Goal: Task Accomplishment & Management: Complete application form

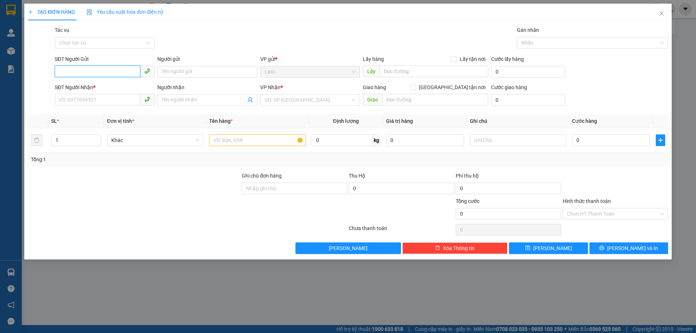
click at [131, 71] on input "SĐT Người Gửi" at bounding box center [98, 72] width 86 height 12
type input "456"
click at [121, 67] on input "456" at bounding box center [98, 72] width 86 height 12
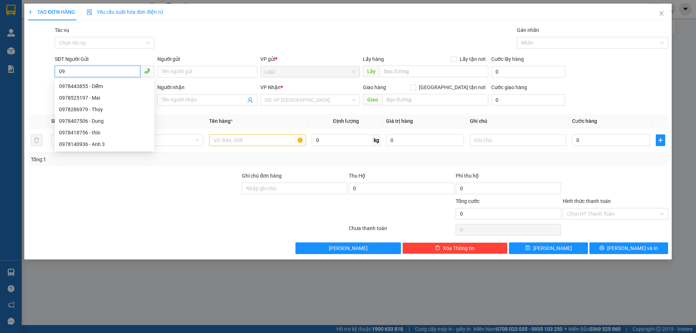
type input "0"
click at [114, 88] on div "0978418756 - thìn" at bounding box center [104, 86] width 91 height 8
type input "0978418756"
type input "thìn"
type input "0385348468"
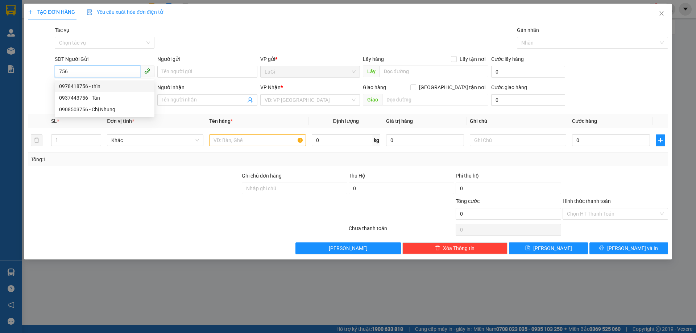
type input "Tâm"
type input "0978418756"
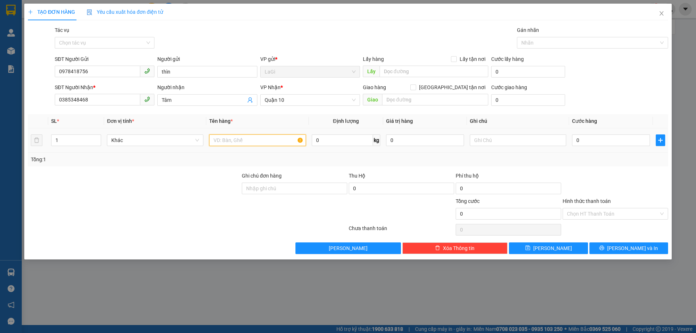
click at [250, 141] on input "text" at bounding box center [257, 141] width 96 height 12
click at [661, 138] on icon "plus" at bounding box center [661, 140] width 6 height 6
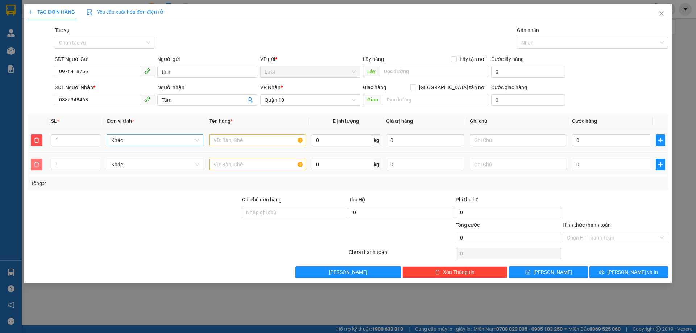
drag, startPoint x: 36, startPoint y: 164, endPoint x: 131, endPoint y: 140, distance: 97.5
click at [36, 164] on icon "delete" at bounding box center [37, 165] width 6 height 6
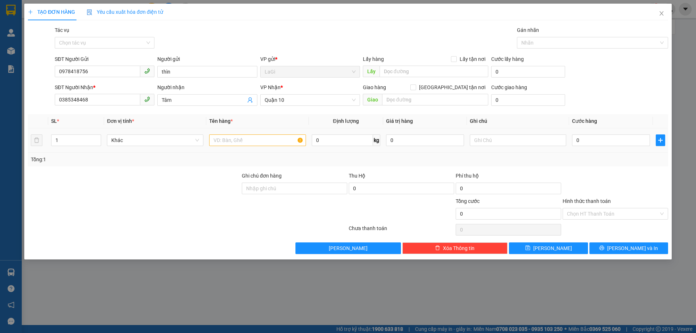
drag, startPoint x: 42, startPoint y: 145, endPoint x: 0, endPoint y: 143, distance: 41.7
click at [0, 143] on div "TẠO ĐƠN HÀNG Yêu cầu xuất hóa đơn điện tử Transit Pickup Surcharge Ids Transit …" at bounding box center [348, 166] width 696 height 333
type input "2"
click at [240, 140] on input "text" at bounding box center [257, 141] width 96 height 12
type input "2 Bao Vải"
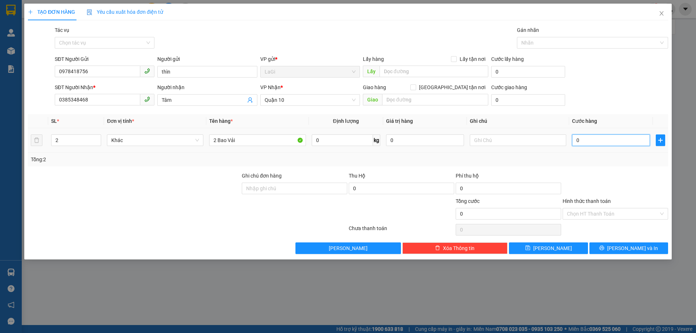
click at [612, 145] on input "0" at bounding box center [611, 141] width 78 height 12
type input "2"
type input "20"
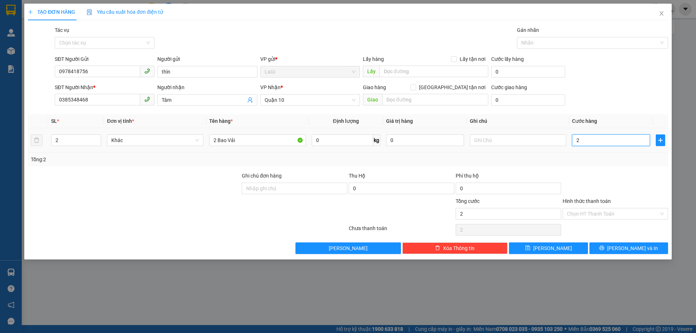
type input "20"
type input "200"
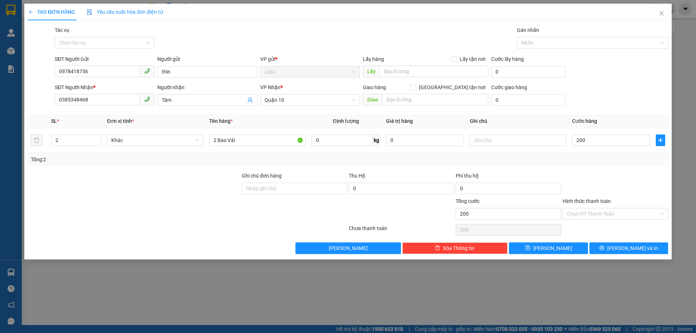
type input "200.000"
click at [607, 165] on div "Tổng: 2" at bounding box center [348, 160] width 640 height 14
click at [626, 216] on input "Hình thức thanh toán" at bounding box center [613, 213] width 92 height 11
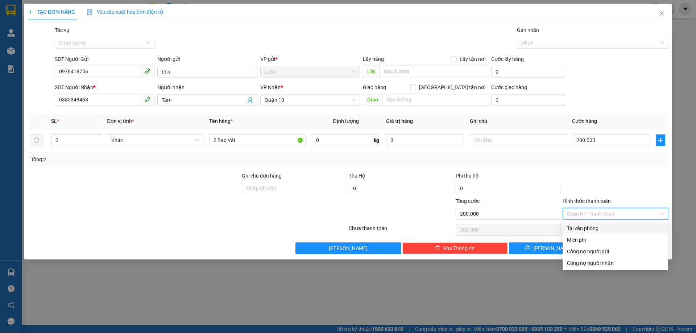
click at [605, 226] on div "Tại văn phòng" at bounding box center [615, 228] width 97 height 8
type input "0"
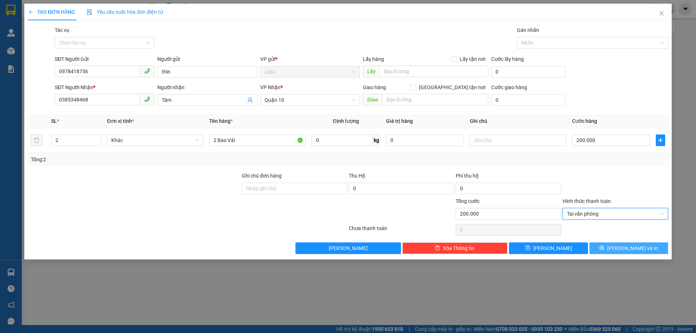
click at [625, 248] on span "[PERSON_NAME] và In" at bounding box center [632, 248] width 51 height 8
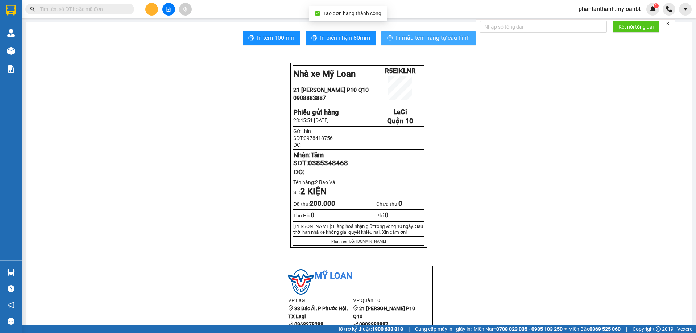
click at [411, 42] on span "In mẫu tem hàng tự cấu hình" at bounding box center [433, 37] width 74 height 9
